Goal: Task Accomplishment & Management: Use online tool/utility

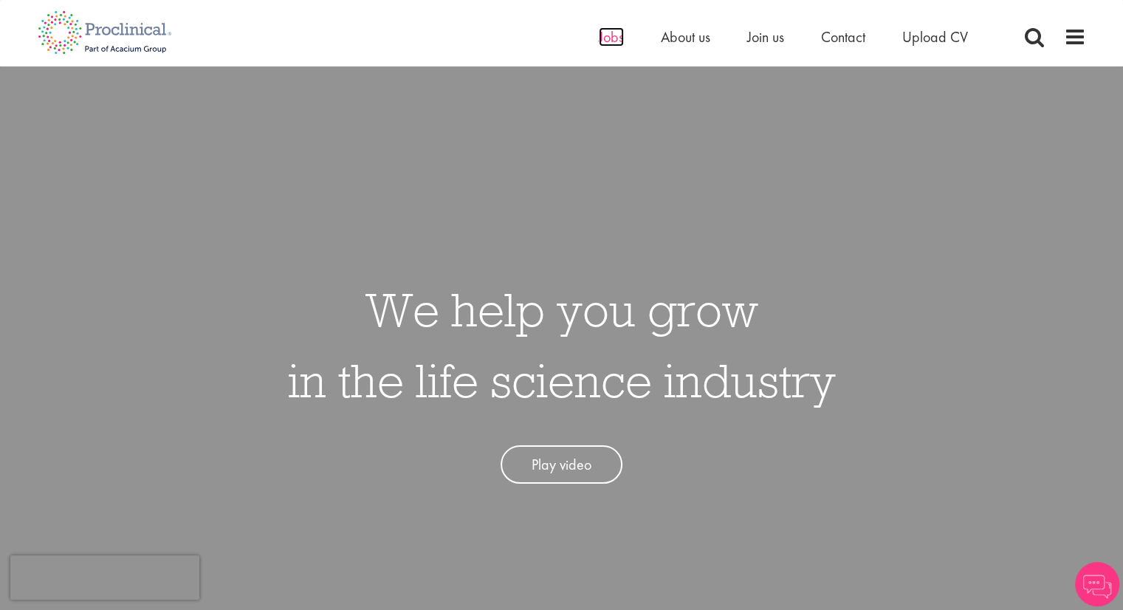
click at [611, 38] on span "Jobs" at bounding box center [611, 36] width 25 height 19
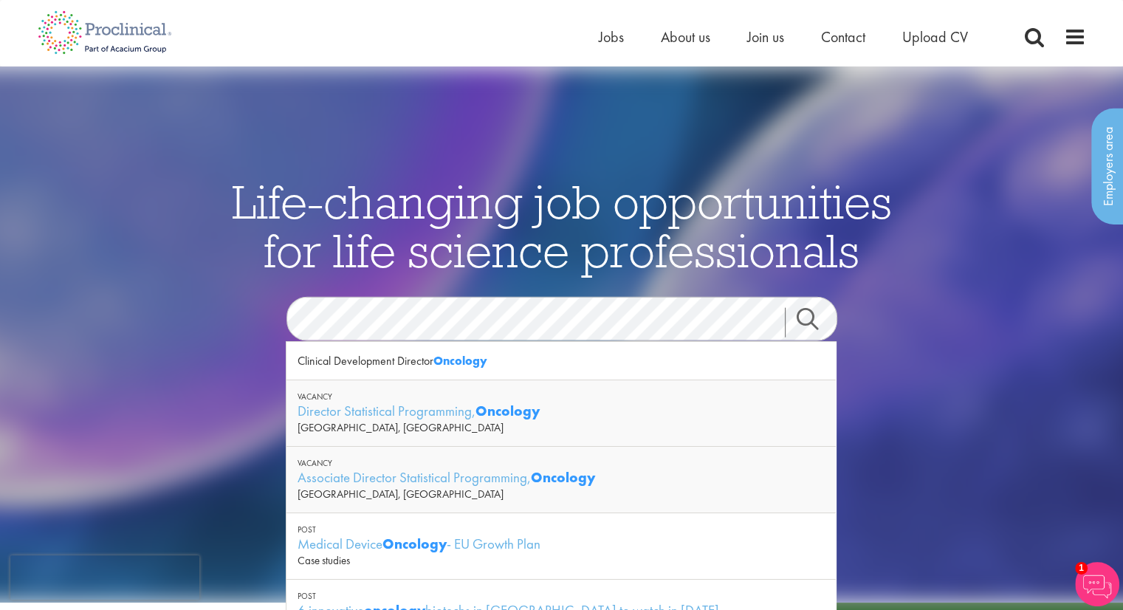
click at [807, 320] on link "Search" at bounding box center [816, 323] width 63 height 30
